Goal: Task Accomplishment & Management: Manage account settings

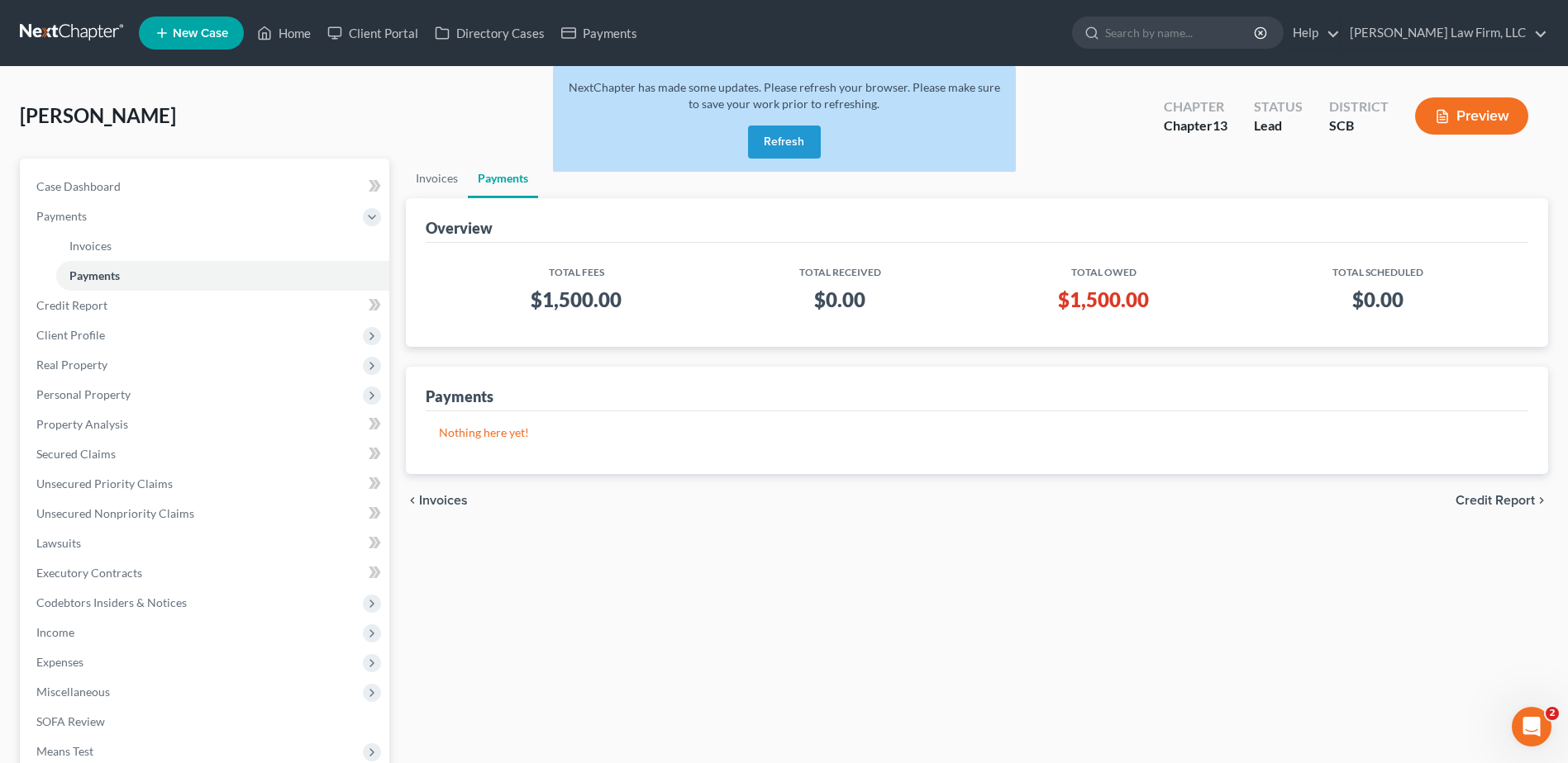
click at [765, 138] on button "Refresh" at bounding box center [784, 142] width 72 height 33
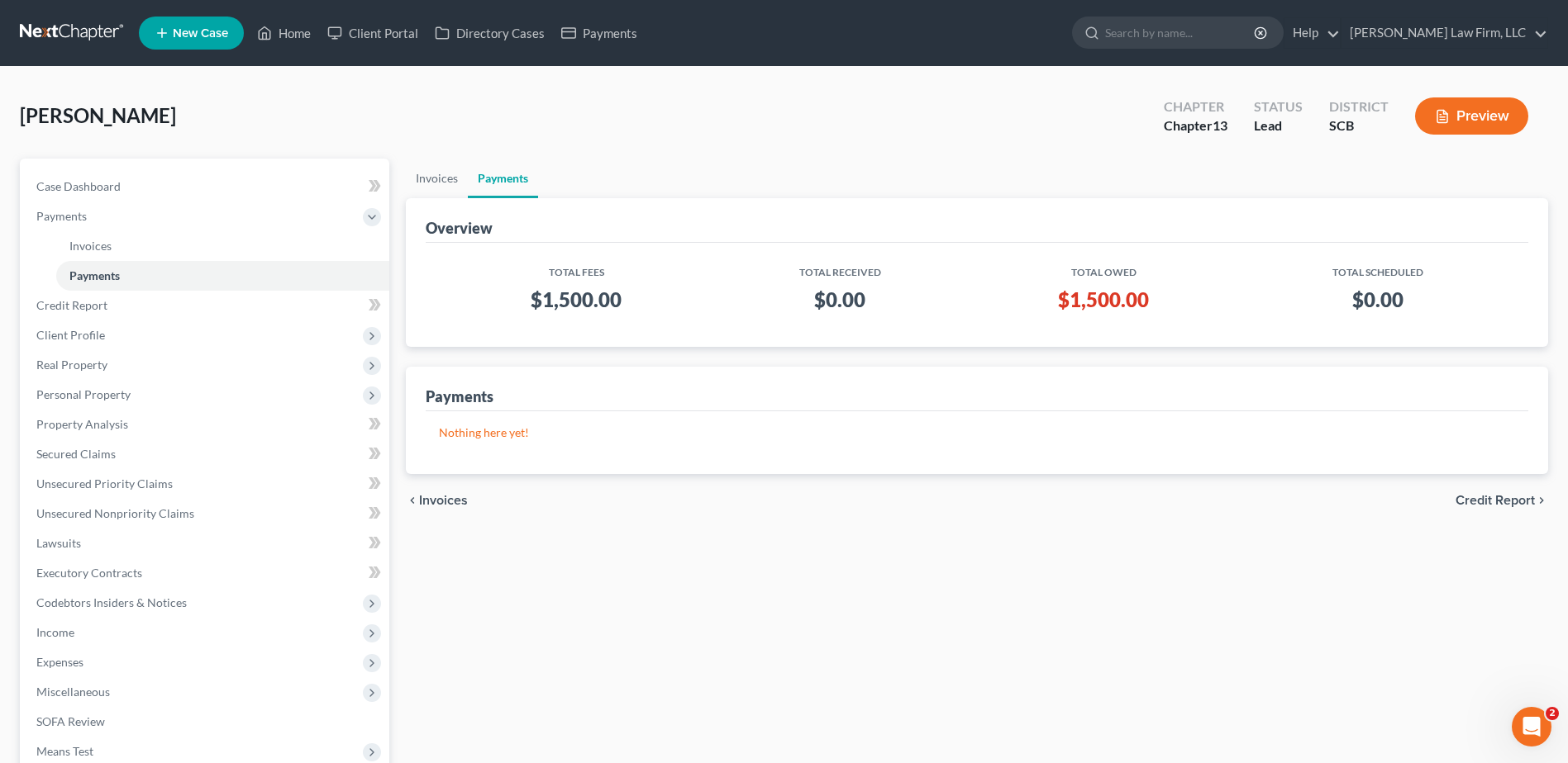
click at [1236, 38] on input "search" at bounding box center [1180, 32] width 151 height 30
type input "Rivers"
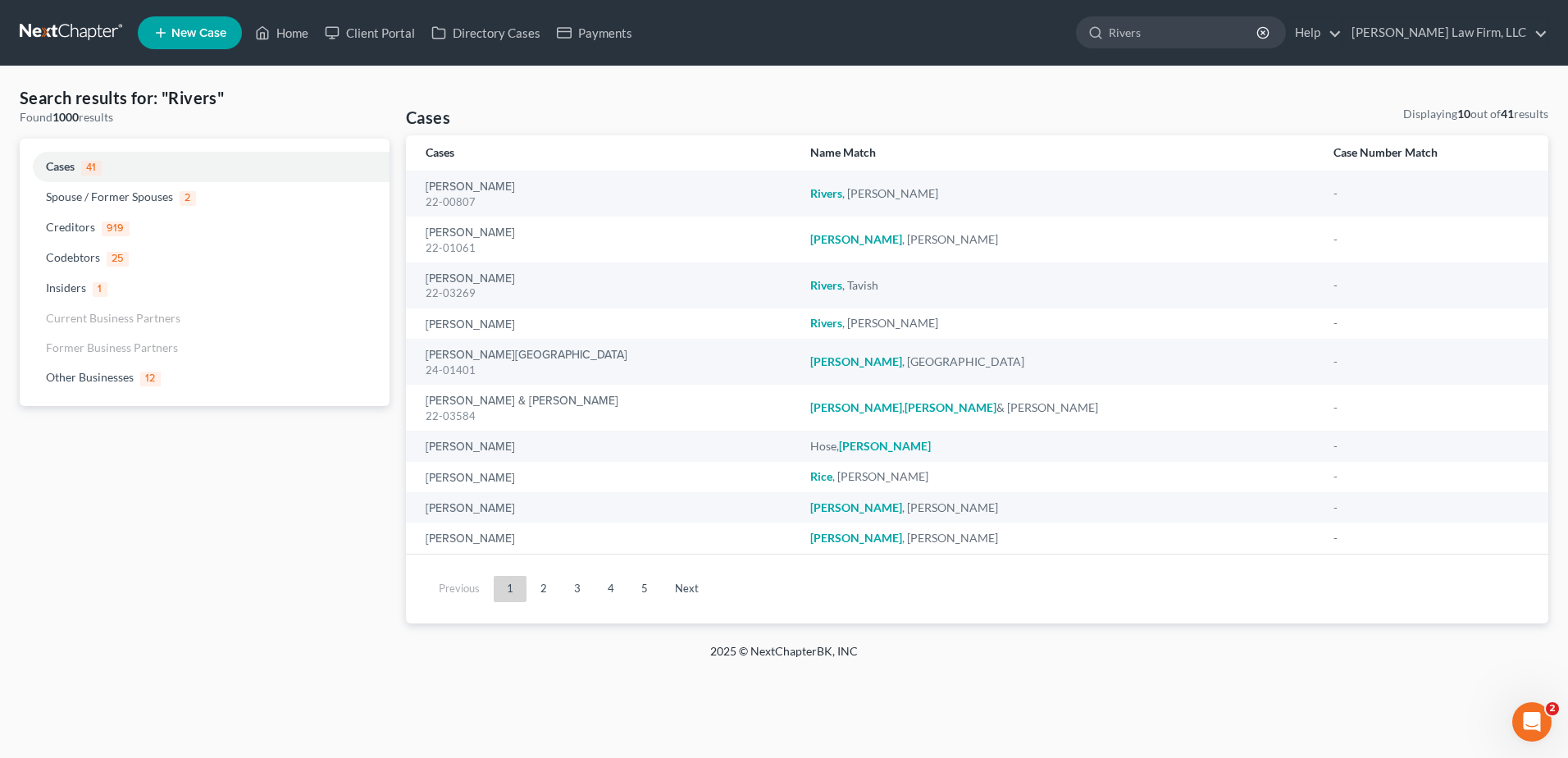
click at [93, 35] on link at bounding box center [72, 32] width 105 height 29
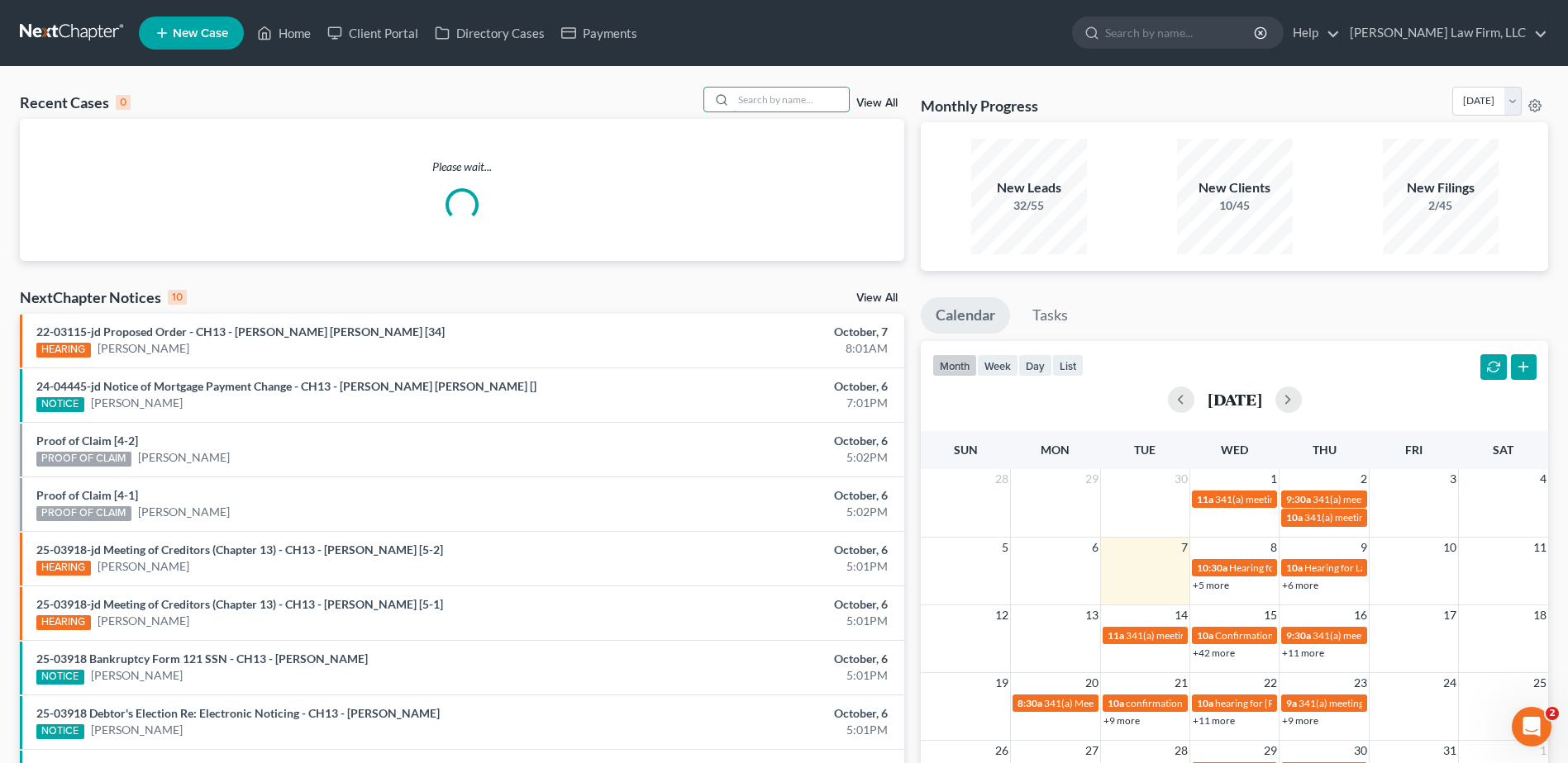
click at [776, 94] on input "search" at bounding box center [791, 99] width 116 height 24
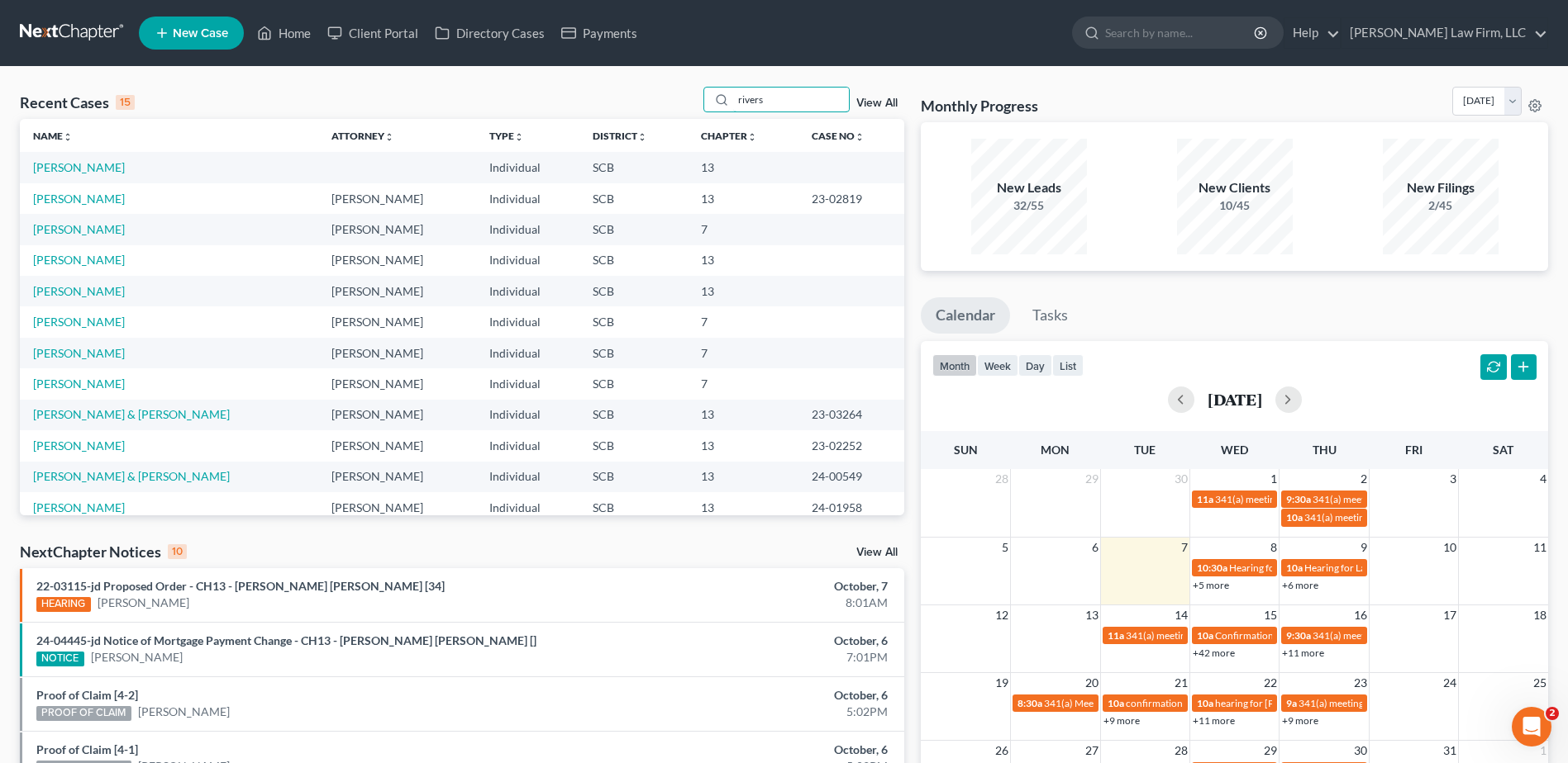
type input "rivers"
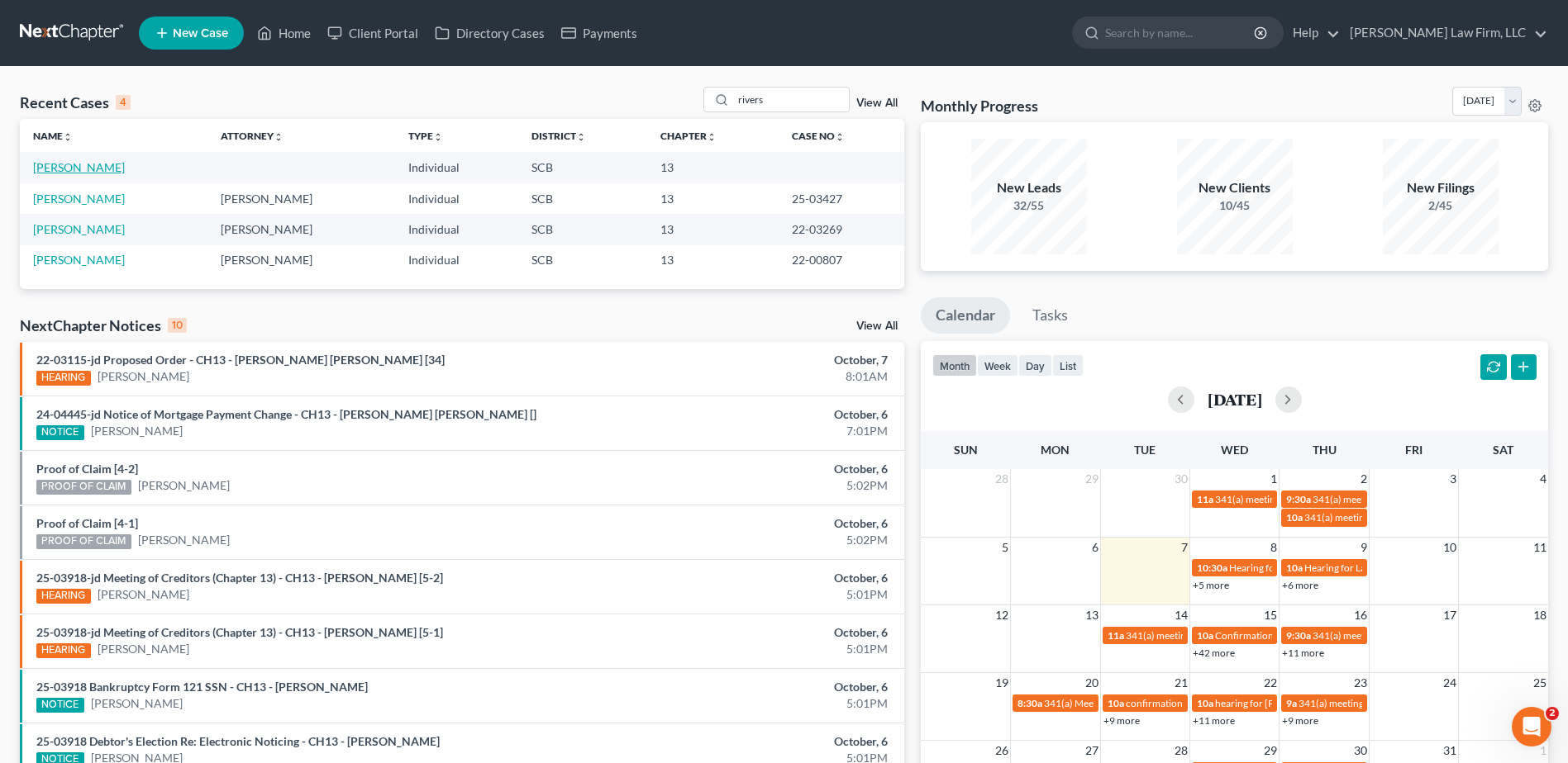
click at [85, 167] on link "[PERSON_NAME]" at bounding box center [79, 168] width 92 height 14
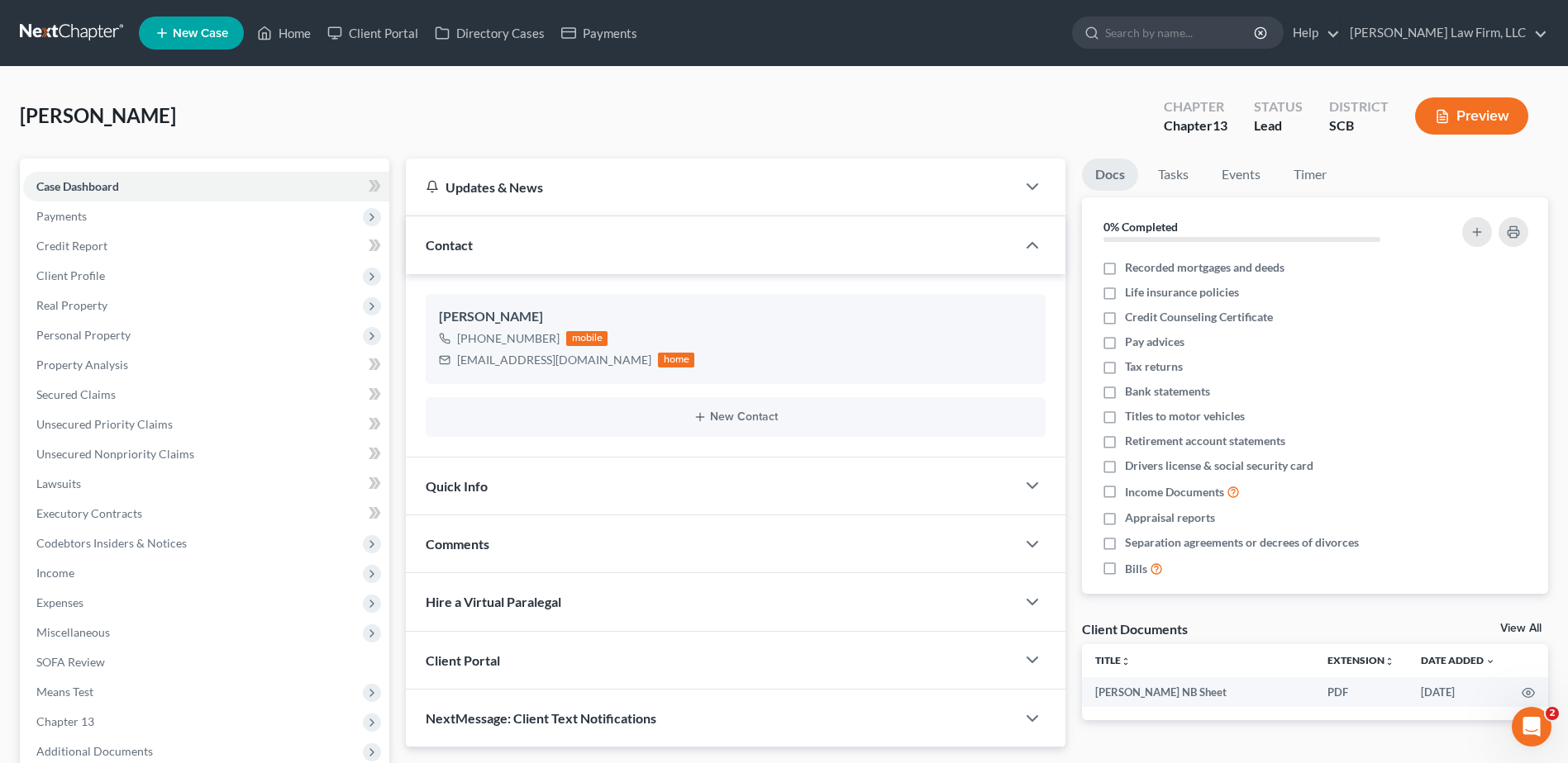
click at [64, 220] on span "Payments" at bounding box center [62, 216] width 50 height 14
click at [112, 269] on span "Payments" at bounding box center [95, 276] width 50 height 14
